Goal: Task Accomplishment & Management: Complete application form

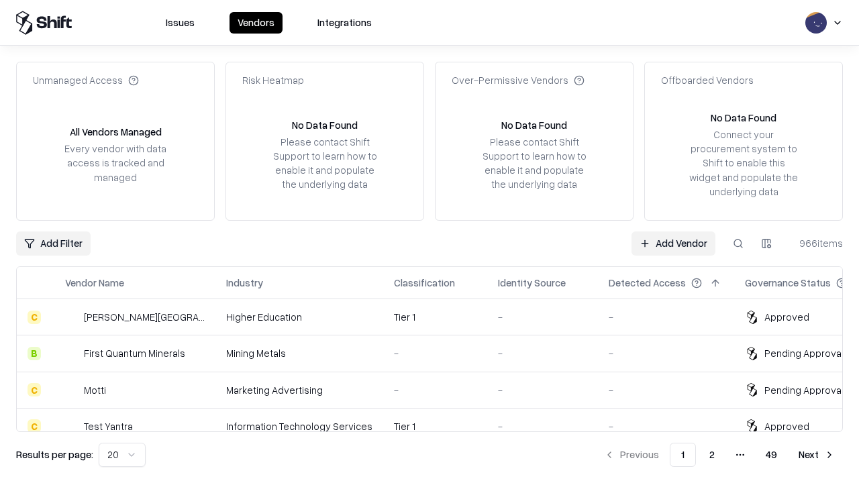
click at [673, 243] on link "Add Vendor" at bounding box center [674, 244] width 84 height 24
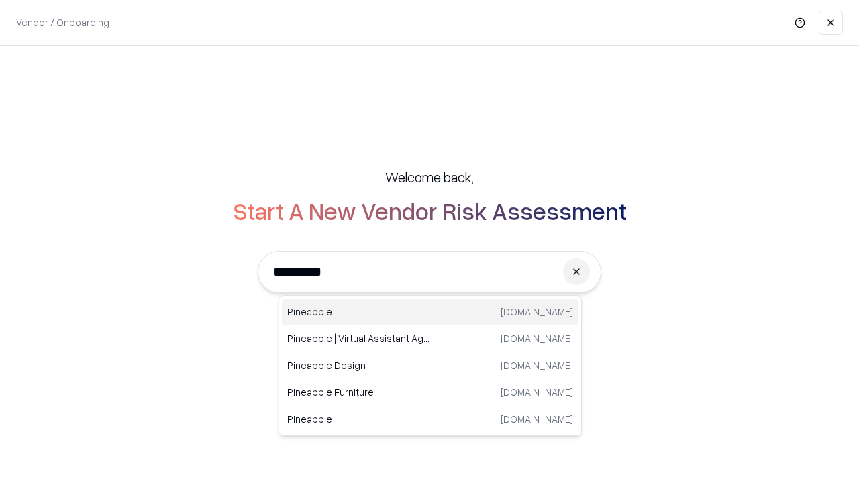
click at [430, 312] on div "Pineapple [DOMAIN_NAME]" at bounding box center [430, 312] width 297 height 27
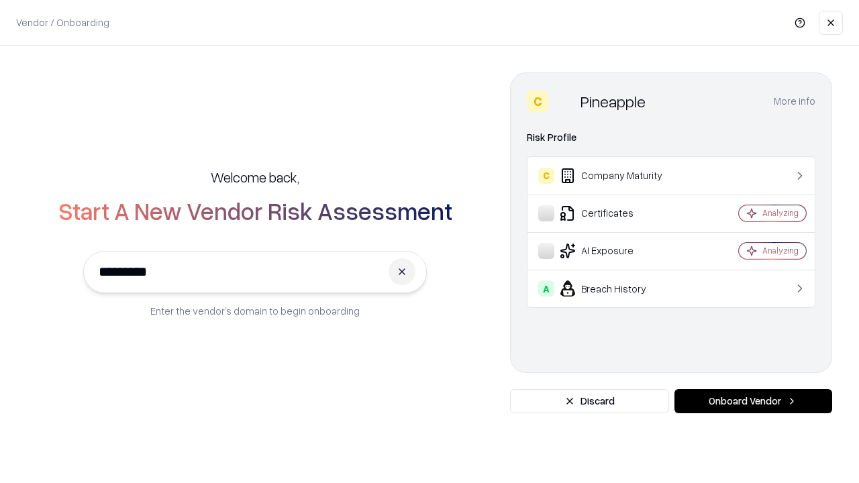
type input "*********"
click at [753, 401] on button "Onboard Vendor" at bounding box center [754, 401] width 158 height 24
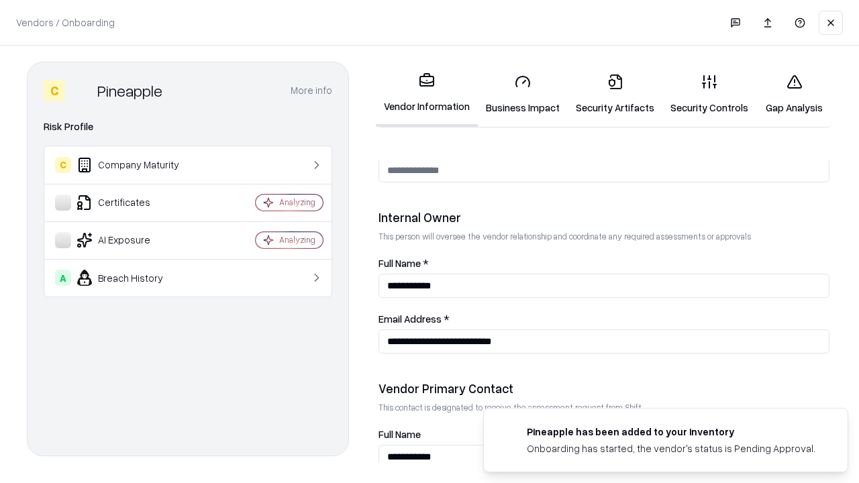
scroll to position [695, 0]
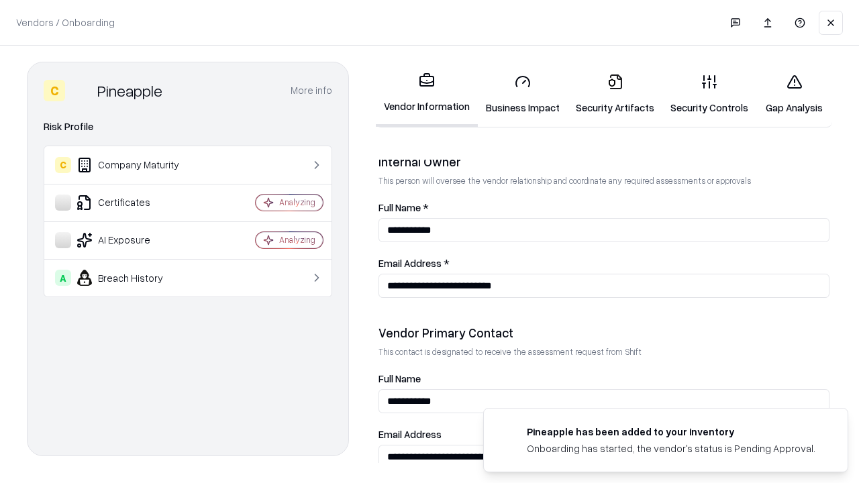
click at [523, 94] on link "Business Impact" at bounding box center [523, 94] width 90 height 62
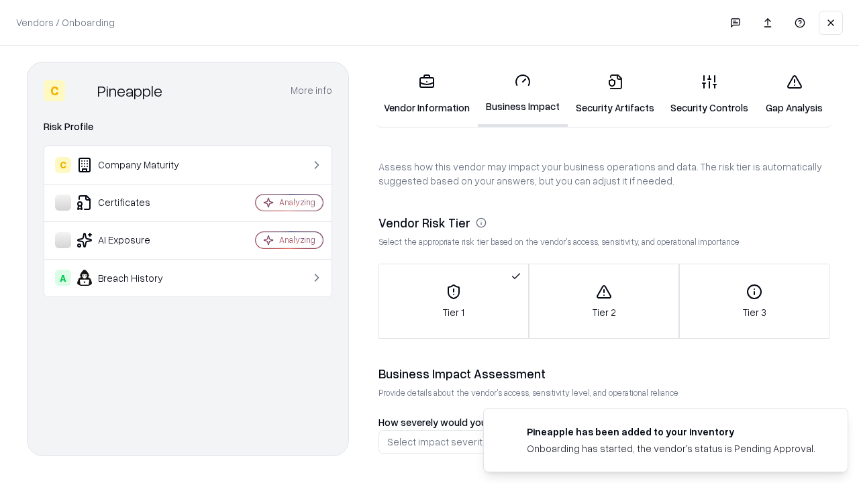
click at [794, 94] on link "Gap Analysis" at bounding box center [794, 94] width 76 height 62
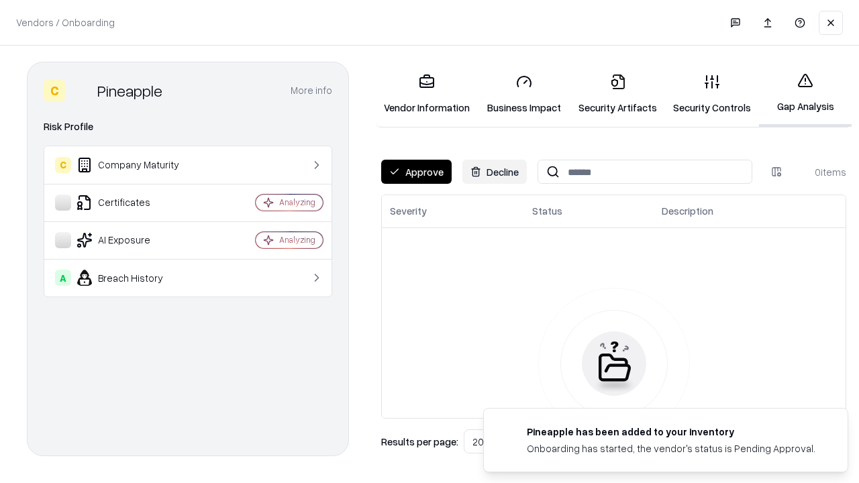
click at [416, 172] on button "Approve" at bounding box center [416, 172] width 70 height 24
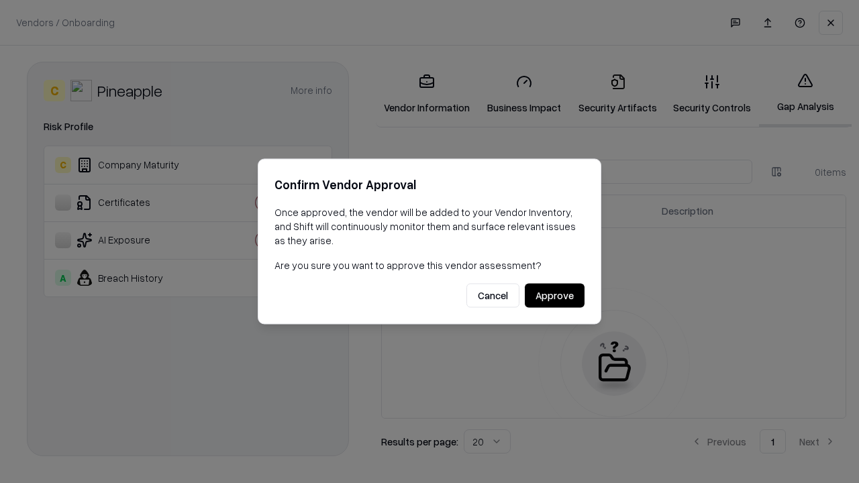
click at [554, 295] on button "Approve" at bounding box center [555, 296] width 60 height 24
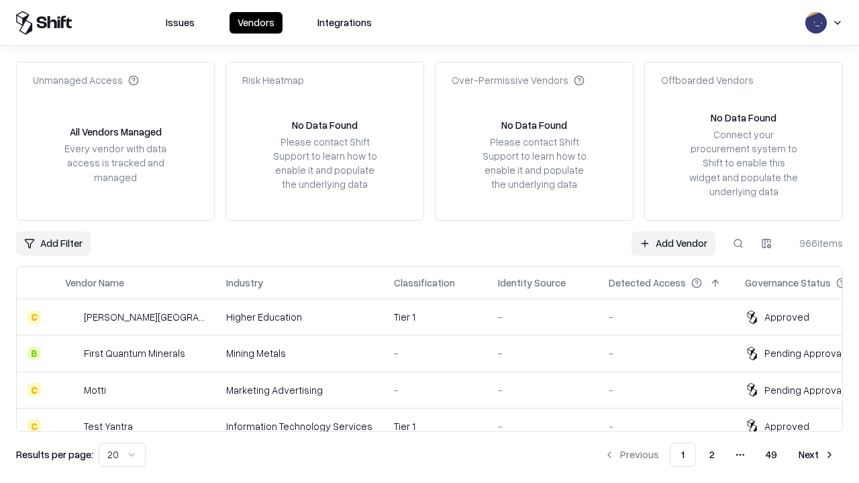
type input "*********"
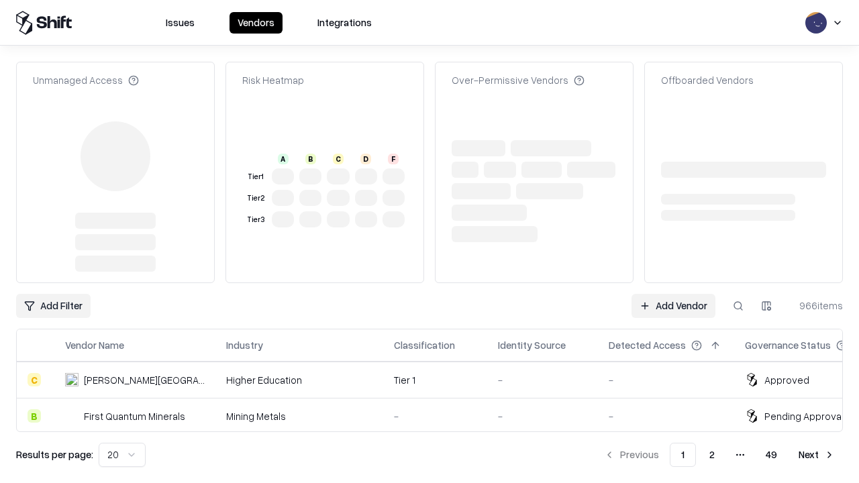
click at [673, 294] on link "Add Vendor" at bounding box center [674, 306] width 84 height 24
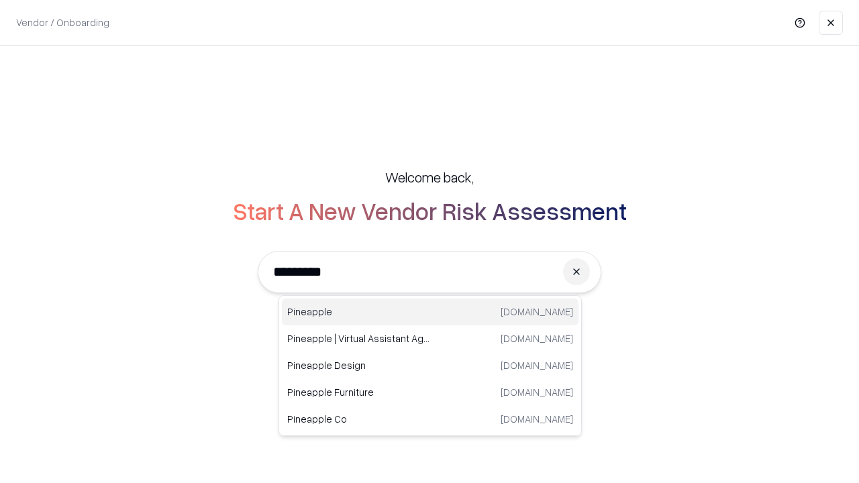
click at [430, 312] on div "Pineapple [DOMAIN_NAME]" at bounding box center [430, 312] width 297 height 27
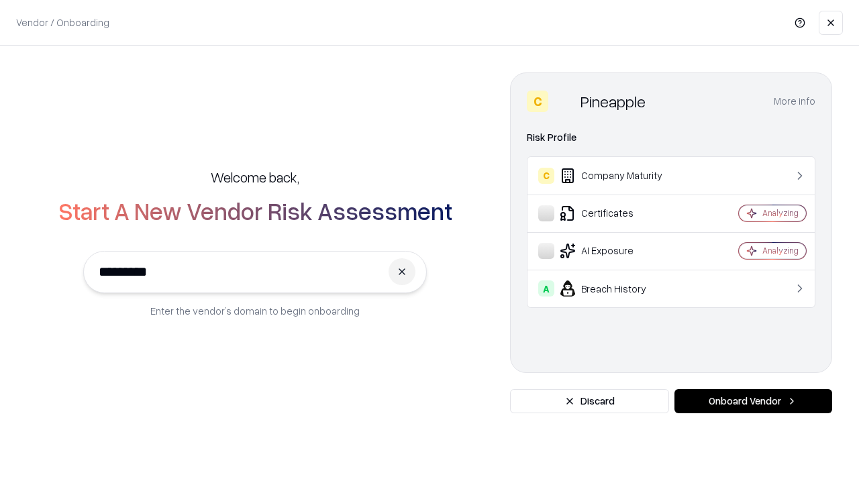
type input "*********"
click at [753, 401] on button "Onboard Vendor" at bounding box center [754, 401] width 158 height 24
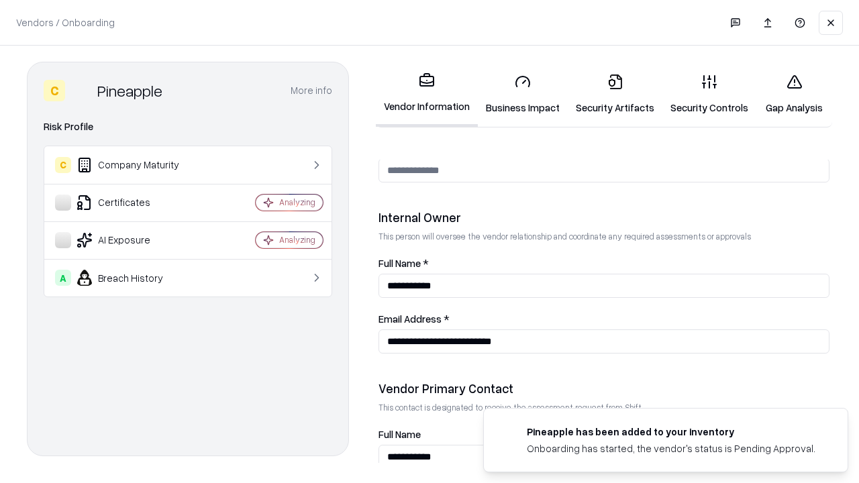
scroll to position [695, 0]
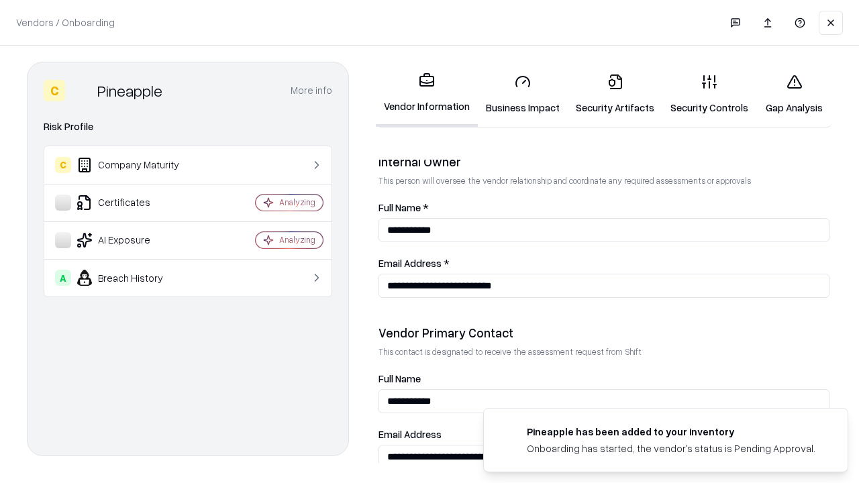
click at [794, 94] on link "Gap Analysis" at bounding box center [794, 94] width 76 height 62
